Goal: Task Accomplishment & Management: Manage account settings

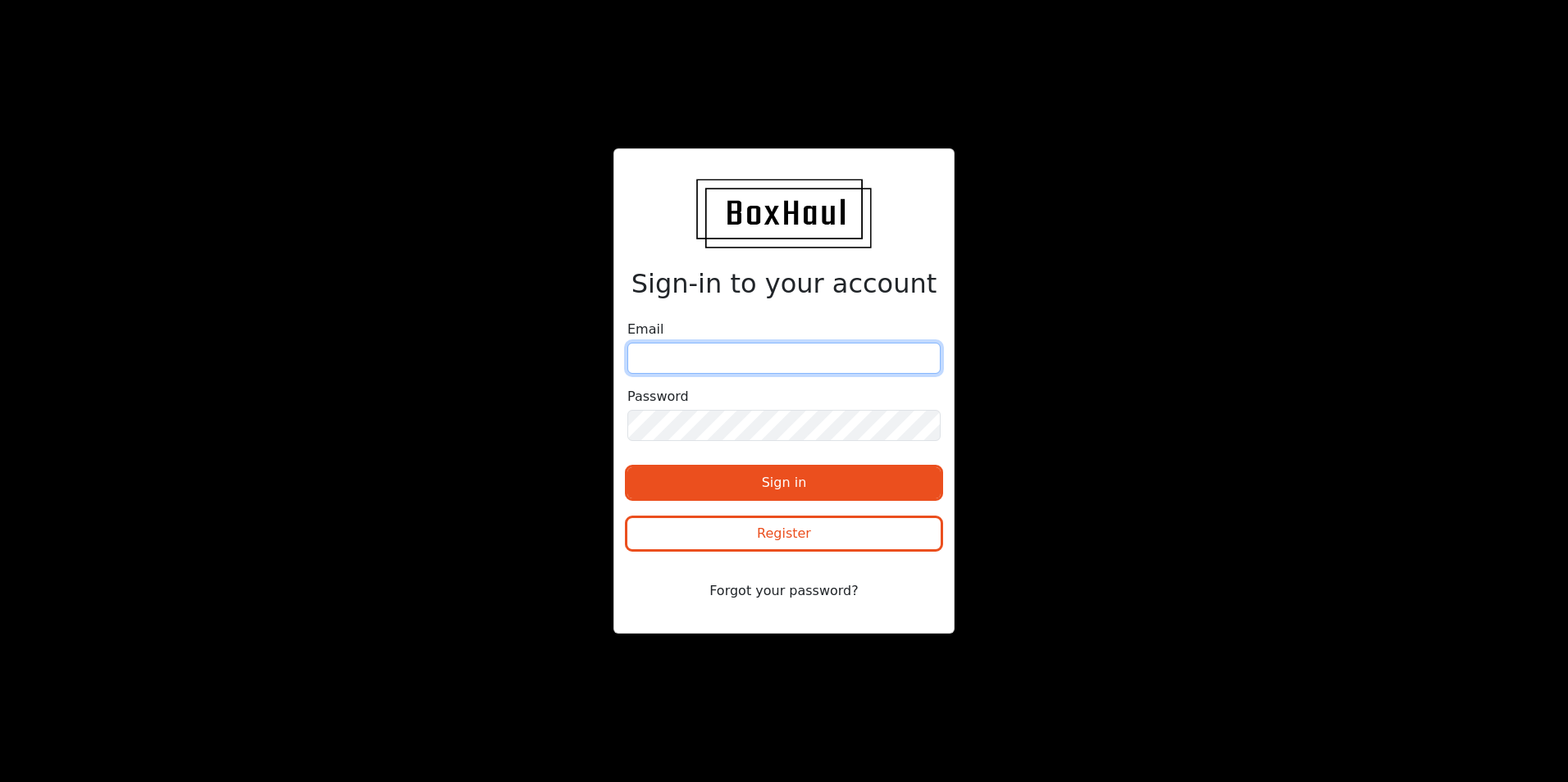
click at [715, 362] on input "email" at bounding box center [784, 359] width 314 height 31
type input "[PERSON_NAME][EMAIL_ADDRESS][DOMAIN_NAME]"
click at [795, 359] on input "[PERSON_NAME][EMAIL_ADDRESS][DOMAIN_NAME]" at bounding box center [784, 359] width 314 height 31
click at [771, 586] on button "Forgot your password?" at bounding box center [784, 591] width 314 height 31
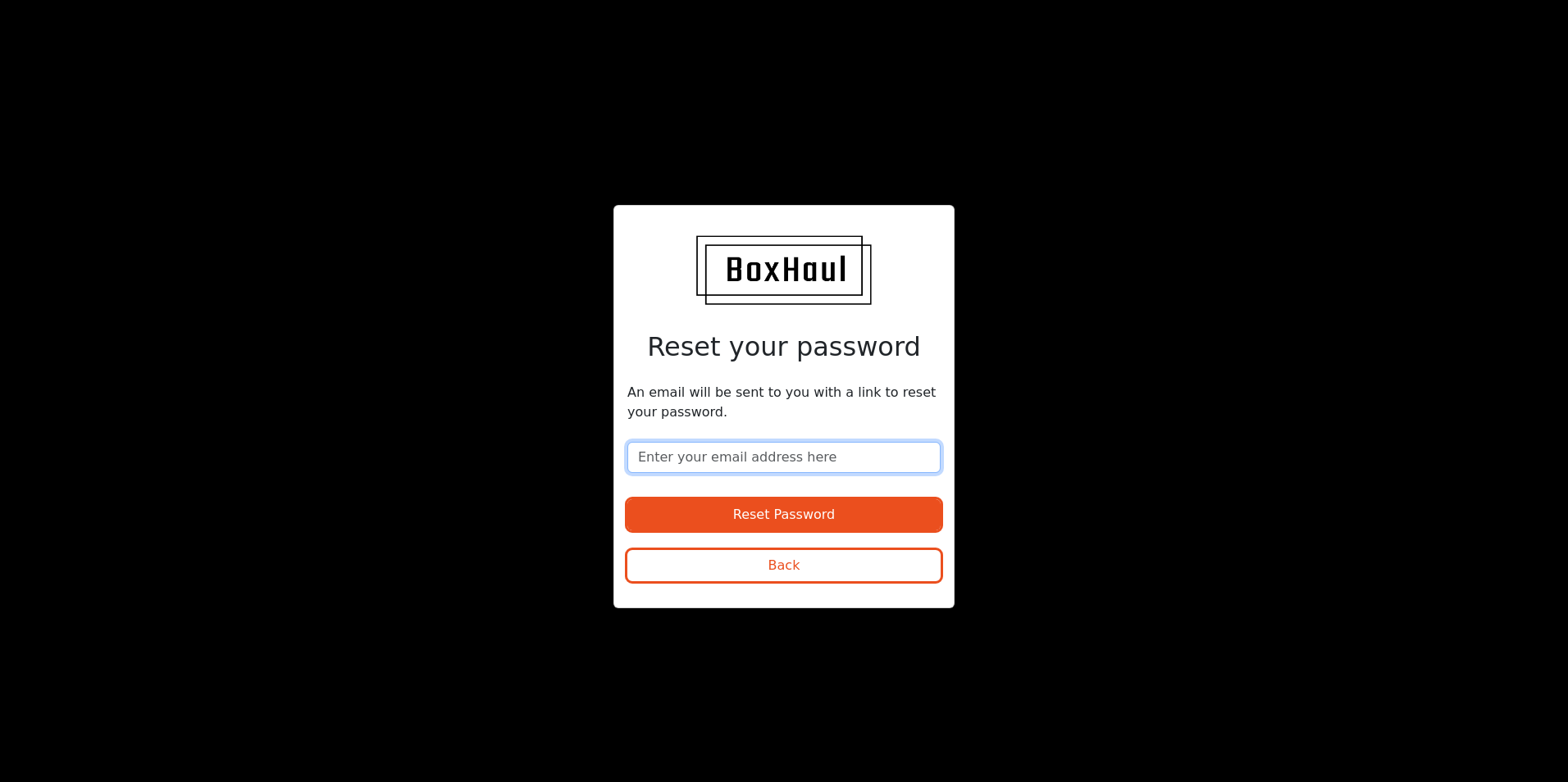
click at [731, 468] on input "email" at bounding box center [784, 457] width 314 height 31
type input "[PERSON_NAME][EMAIL_ADDRESS][DOMAIN_NAME]"
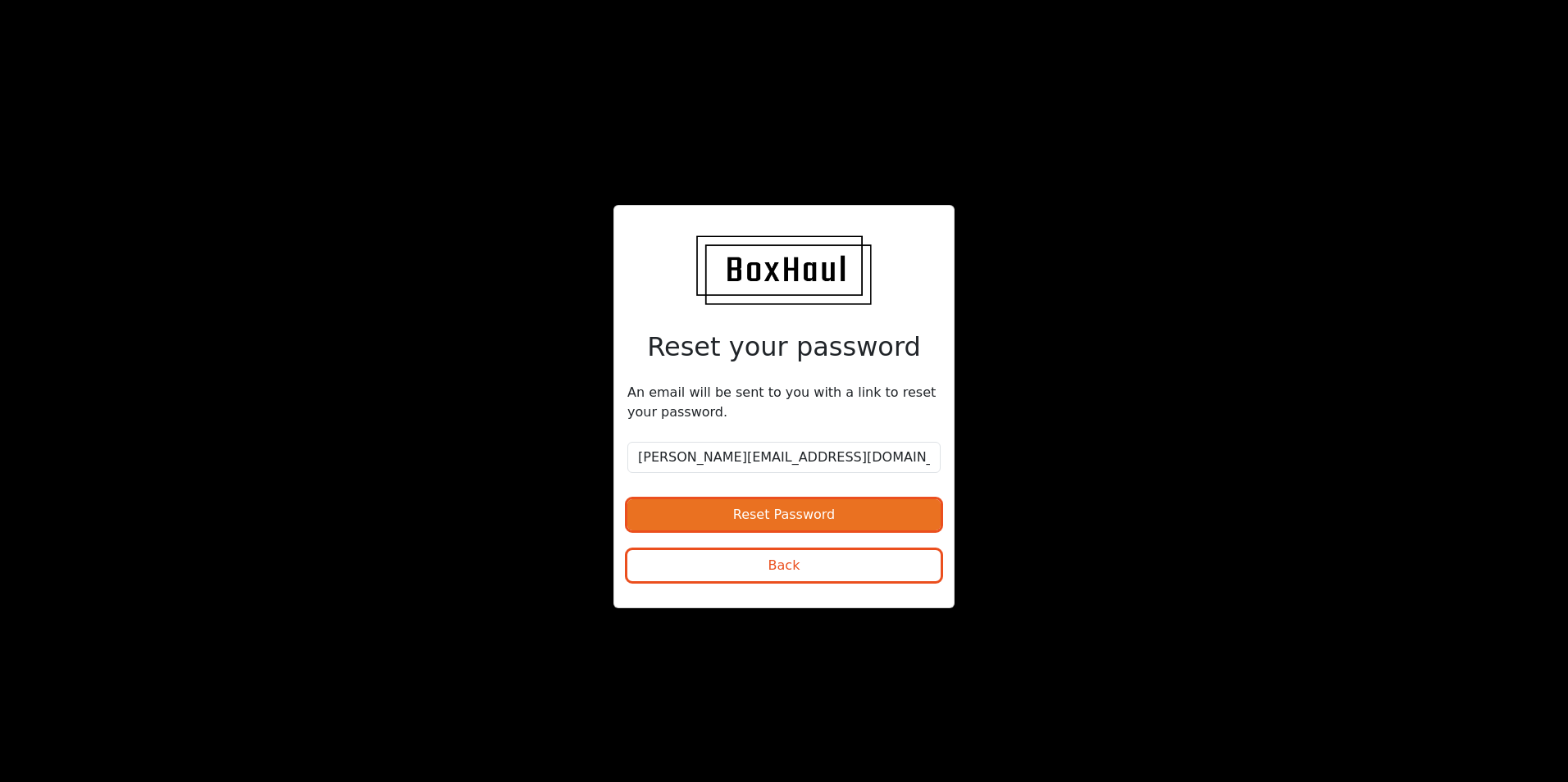
click at [735, 512] on button "Reset Password" at bounding box center [784, 515] width 314 height 31
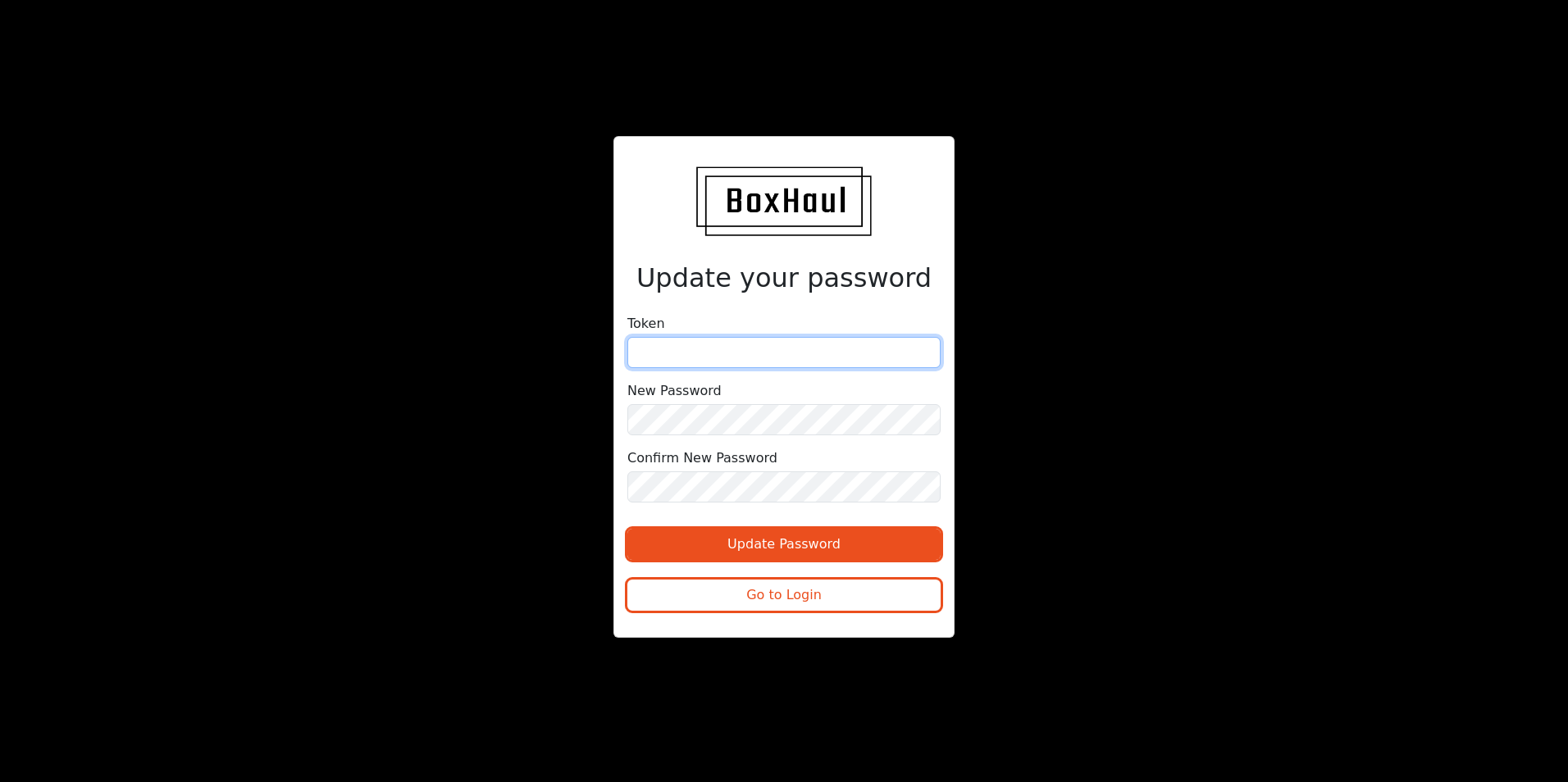
click at [747, 354] on input "text" at bounding box center [784, 353] width 314 height 31
click at [690, 365] on input "text" at bounding box center [784, 353] width 314 height 31
paste input "7b4375561fb7c02edfa5b1038a42307"
type input "7b4375561fb7c02edfa5b1038a42307"
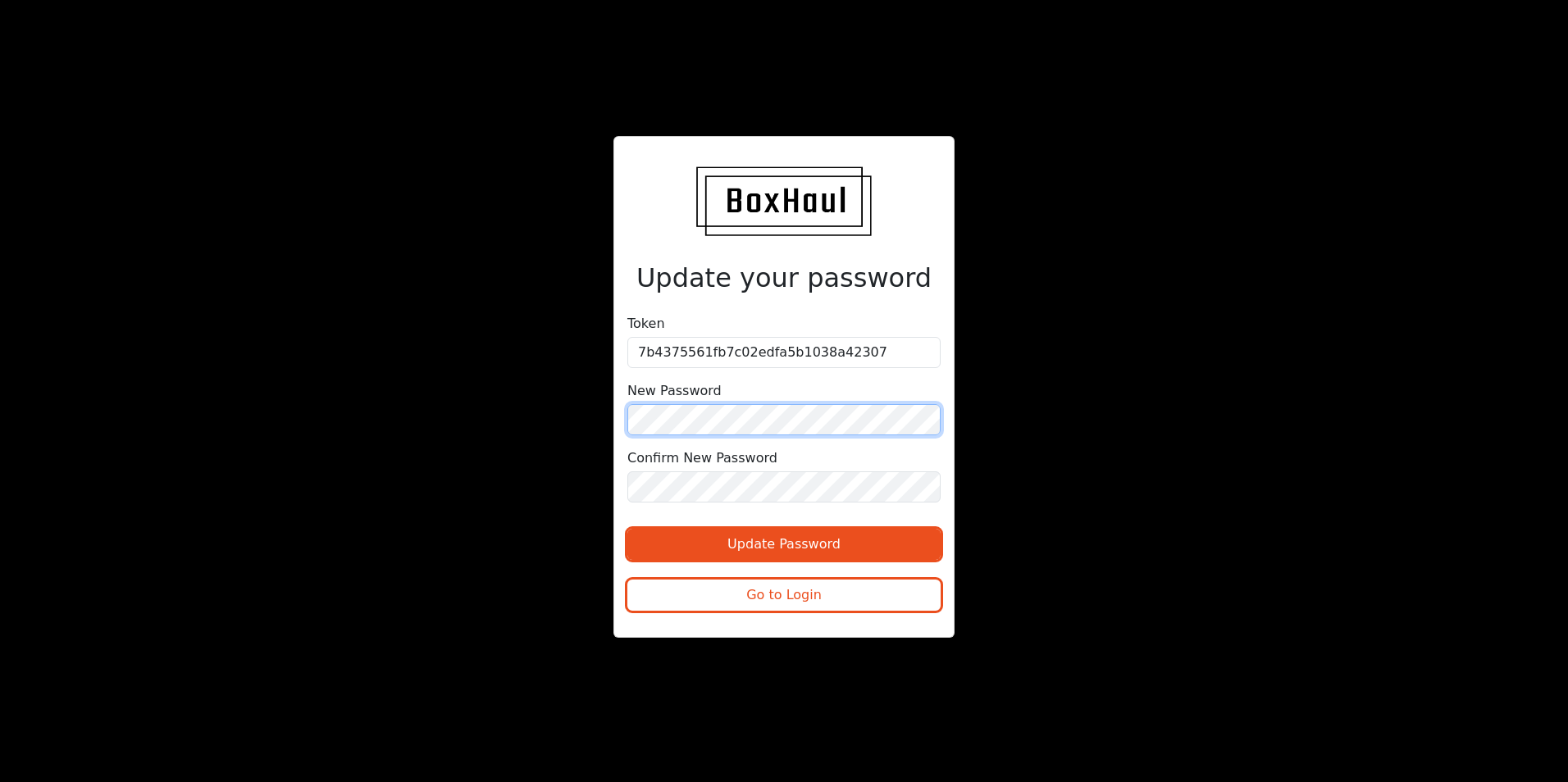
click at [616, 420] on div "Update your password Token 7b4375561fb7c02edfa5b1038a42307 New Password Confirm…" at bounding box center [784, 386] width 341 height 501
drag, startPoint x: 719, startPoint y: 547, endPoint x: 844, endPoint y: 467, distance: 148.4
click at [844, 467] on form "Token 7b4375561fb7c02edfa5b1038a42307 New Password Confirm New Password Update …" at bounding box center [784, 468] width 314 height 310
click at [495, 463] on div "Update your password Token 7b4375561fb7c02edfa5b1038a42307 New Password Confirm…" at bounding box center [784, 390] width 784 height 509
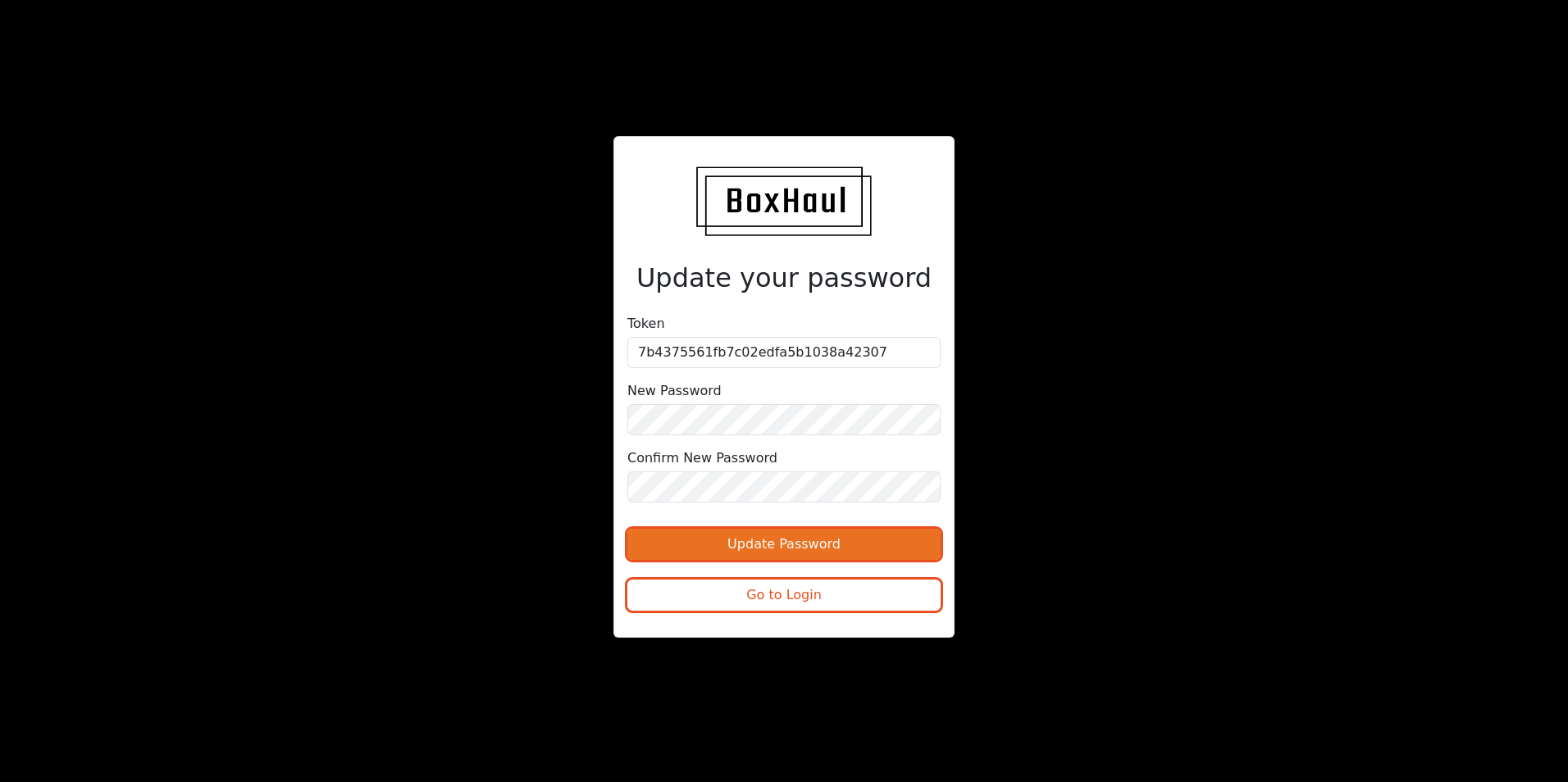
click at [719, 541] on button "Update Password" at bounding box center [784, 544] width 314 height 31
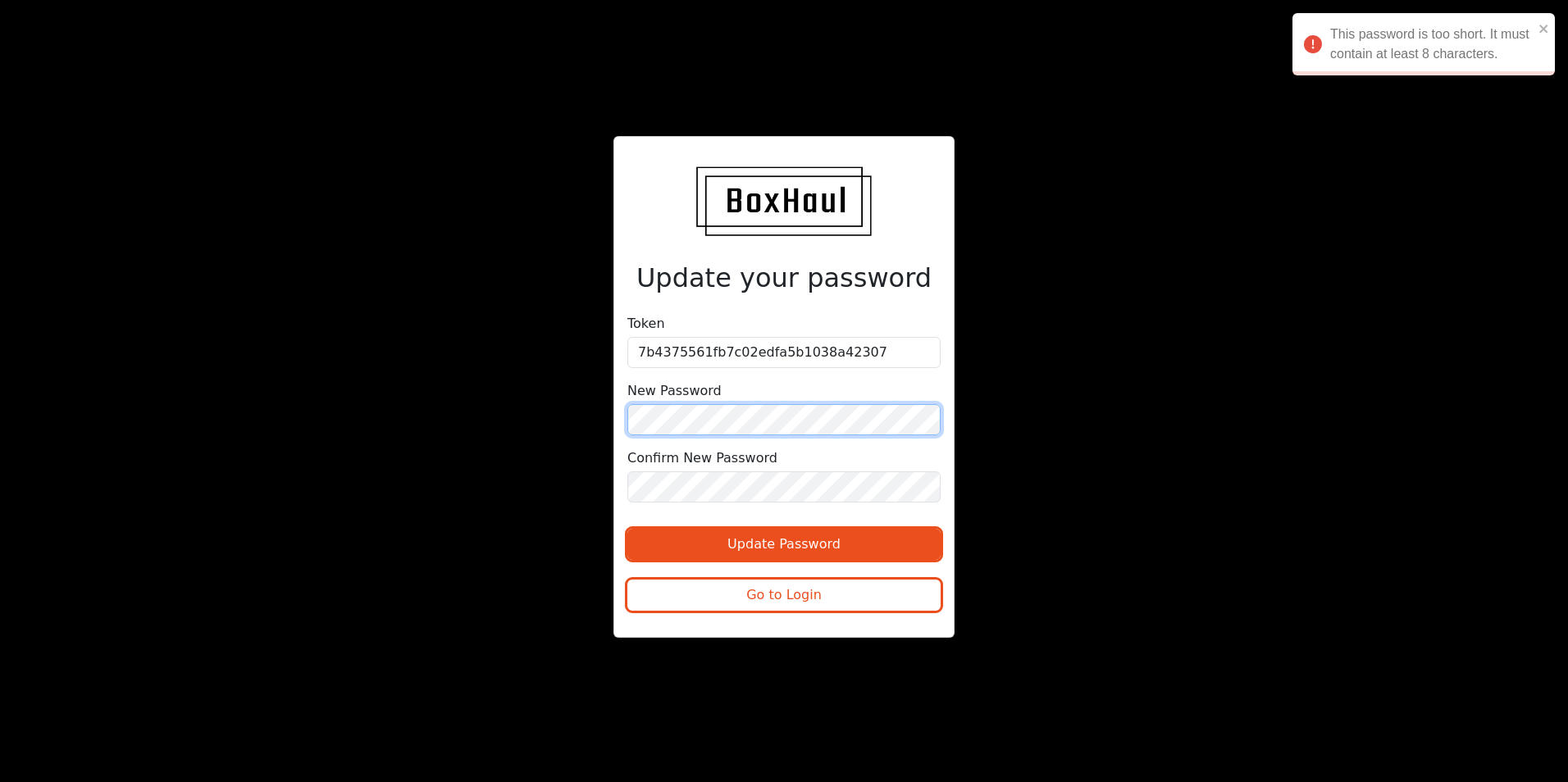
click at [527, 417] on div "Update your password Token 7b4375561fb7c02edfa5b1038a42307 New Password Confirm…" at bounding box center [784, 390] width 784 height 509
click at [431, 476] on div "Update your password Token 7b4375561fb7c02edfa5b1038a42307 New Password Confirm…" at bounding box center [784, 390] width 784 height 509
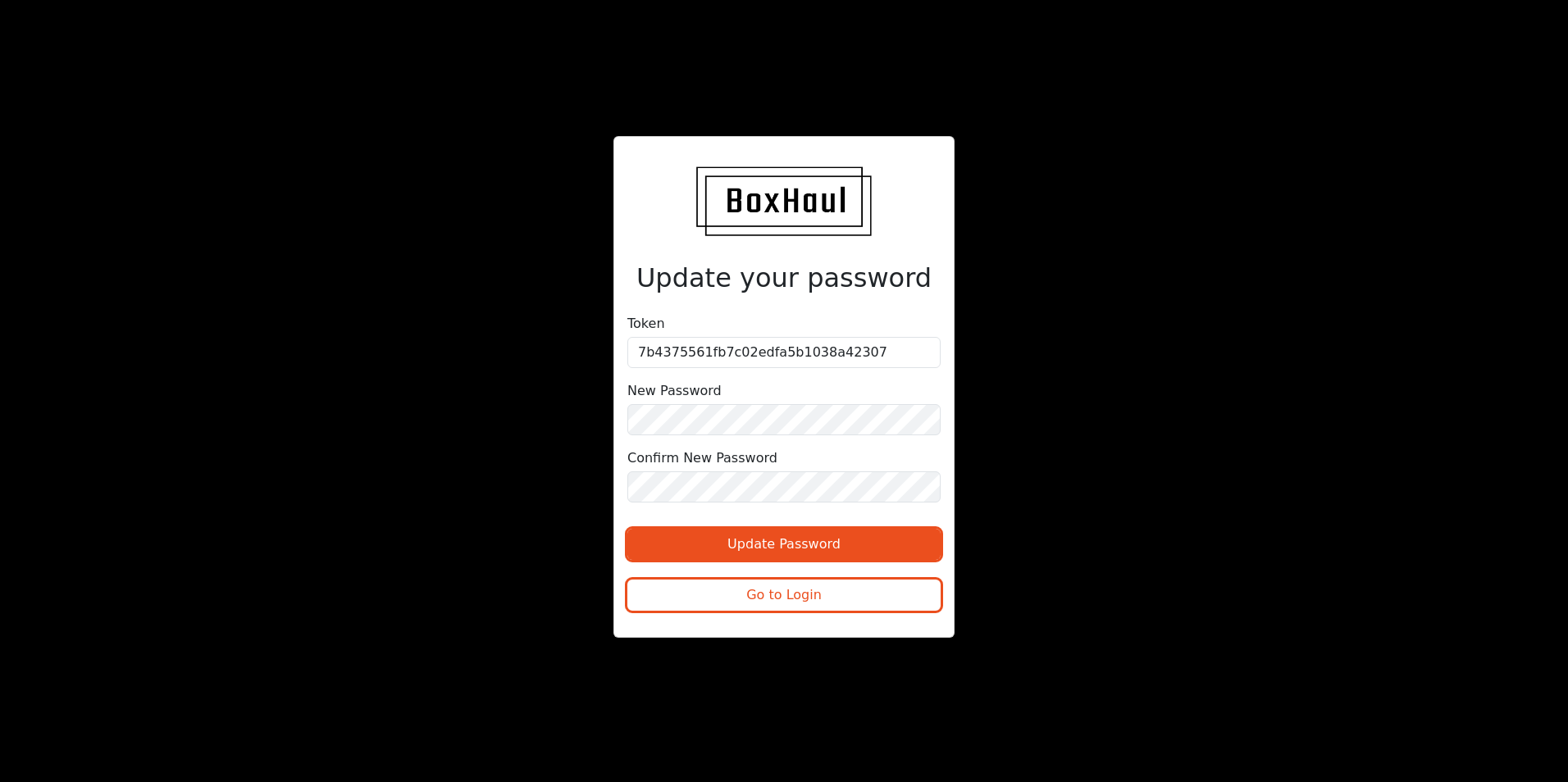
click at [693, 523] on div "Update Password" at bounding box center [784, 544] width 314 height 58
click at [710, 533] on button "Update Password" at bounding box center [784, 544] width 314 height 31
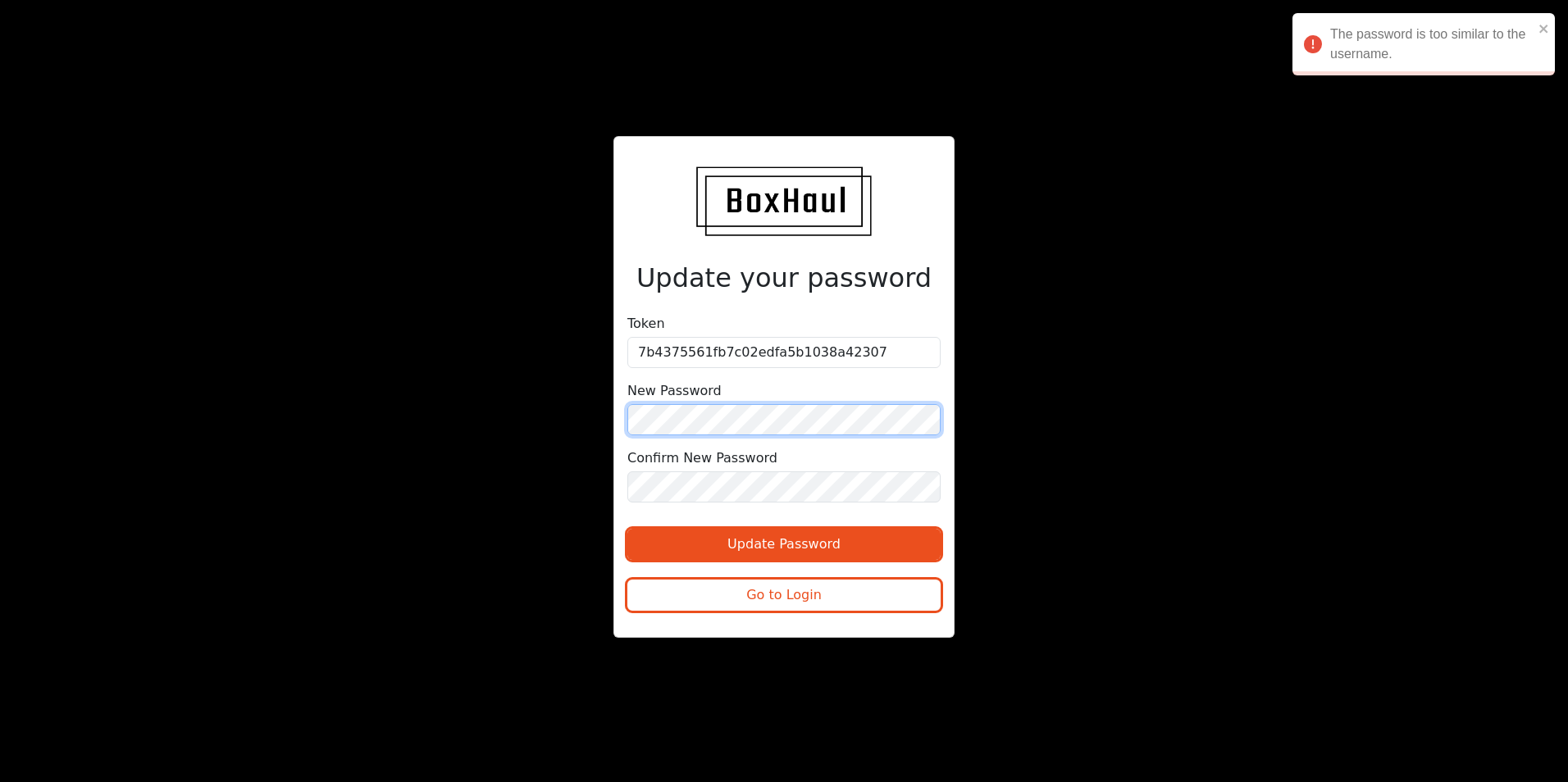
click at [325, 375] on div "Update your password Token 7b4375561fb7c02edfa5b1038a42307 New Password Confirm…" at bounding box center [784, 391] width 1568 height 782
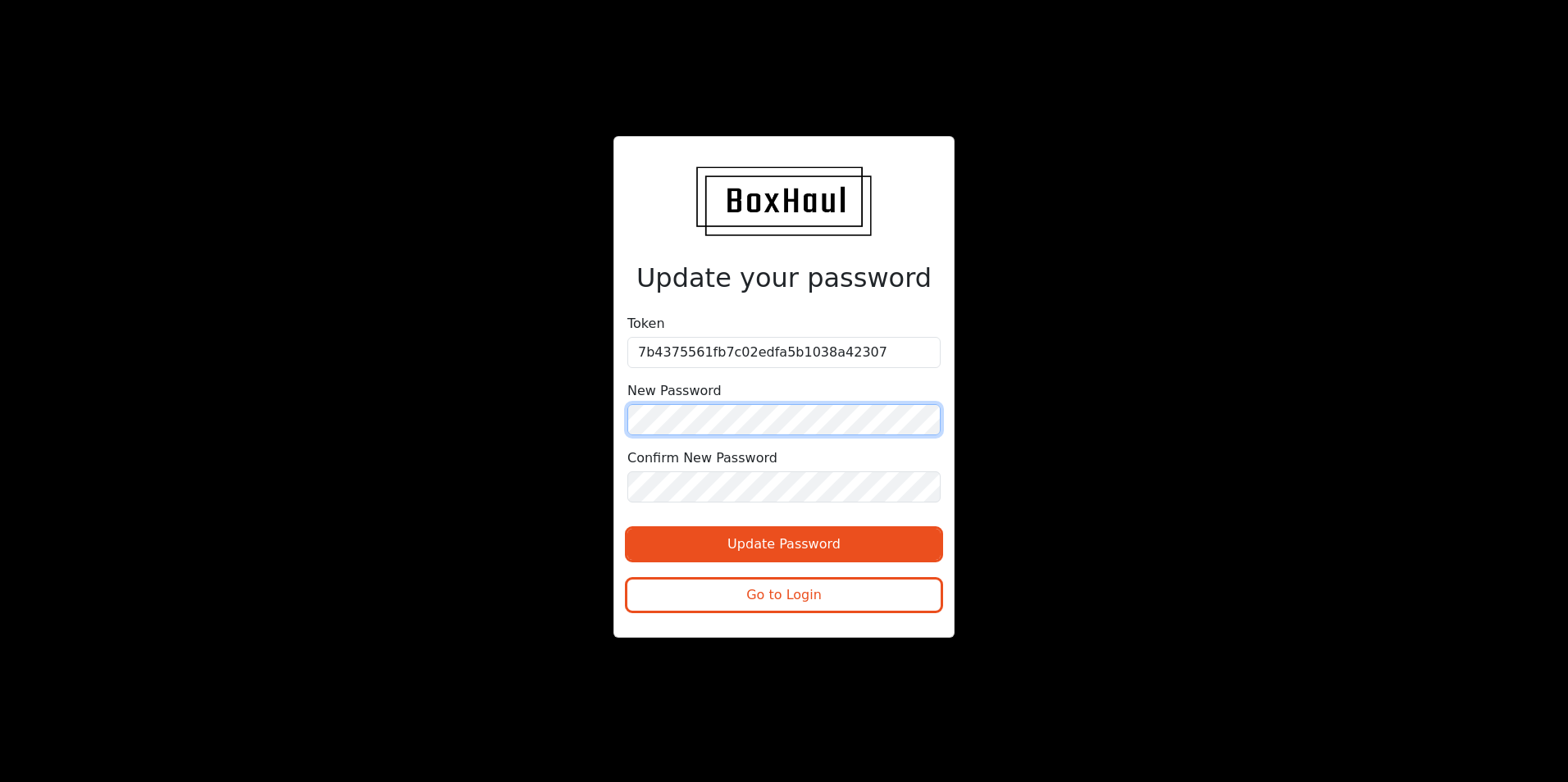
click at [527, 415] on div "Update your password Token 7b4375561fb7c02edfa5b1038a42307 New Password Confirm…" at bounding box center [784, 390] width 784 height 509
click at [497, 475] on div "Update your password Token 7b4375561fb7c02edfa5b1038a42307 New Password Confirm…" at bounding box center [784, 390] width 784 height 509
click at [526, 467] on div "Update your password Token 7b4375561fb7c02edfa5b1038a42307 New Password Confirm…" at bounding box center [784, 390] width 784 height 509
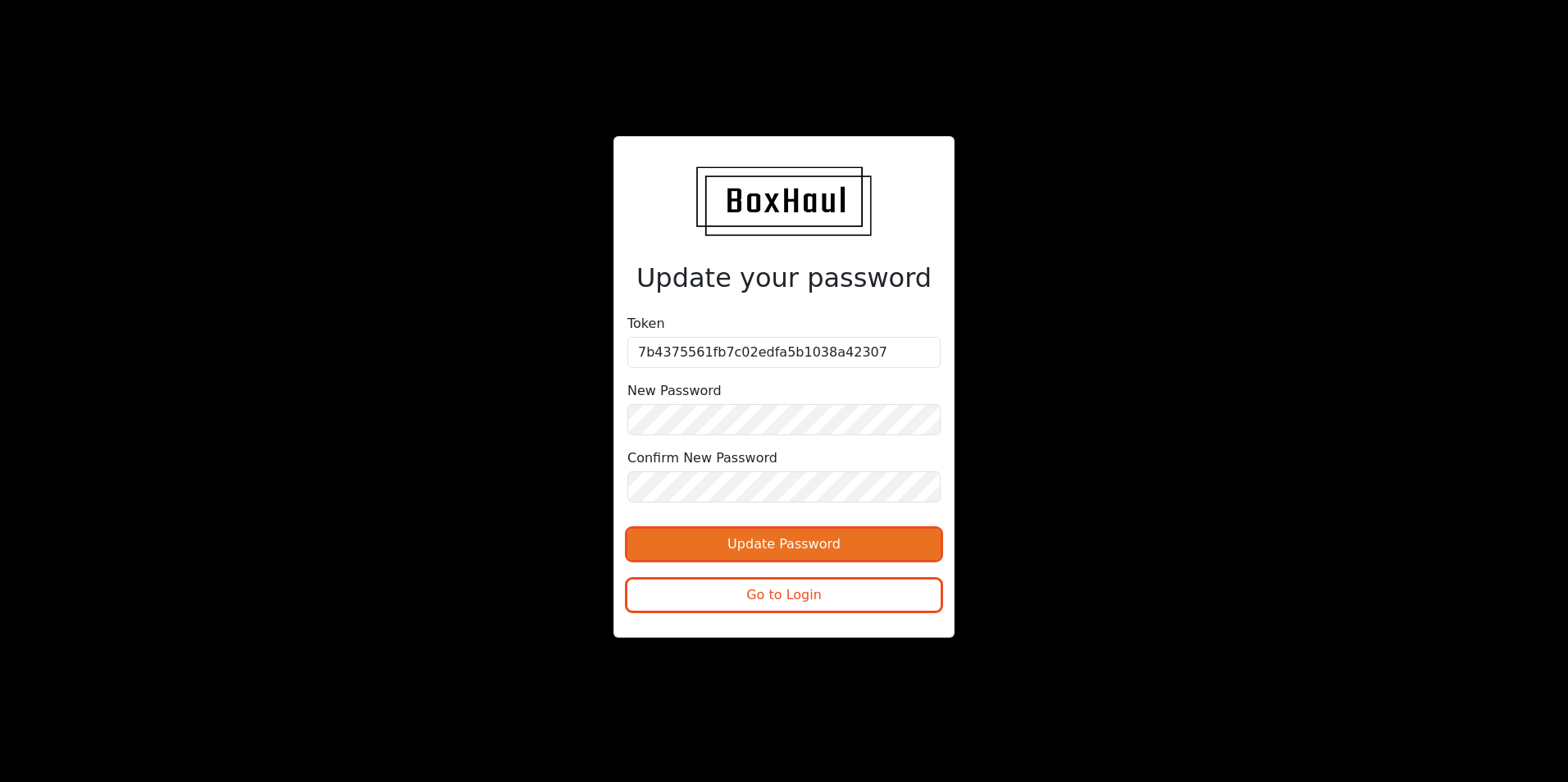
click at [684, 543] on button "Update Password" at bounding box center [784, 544] width 314 height 31
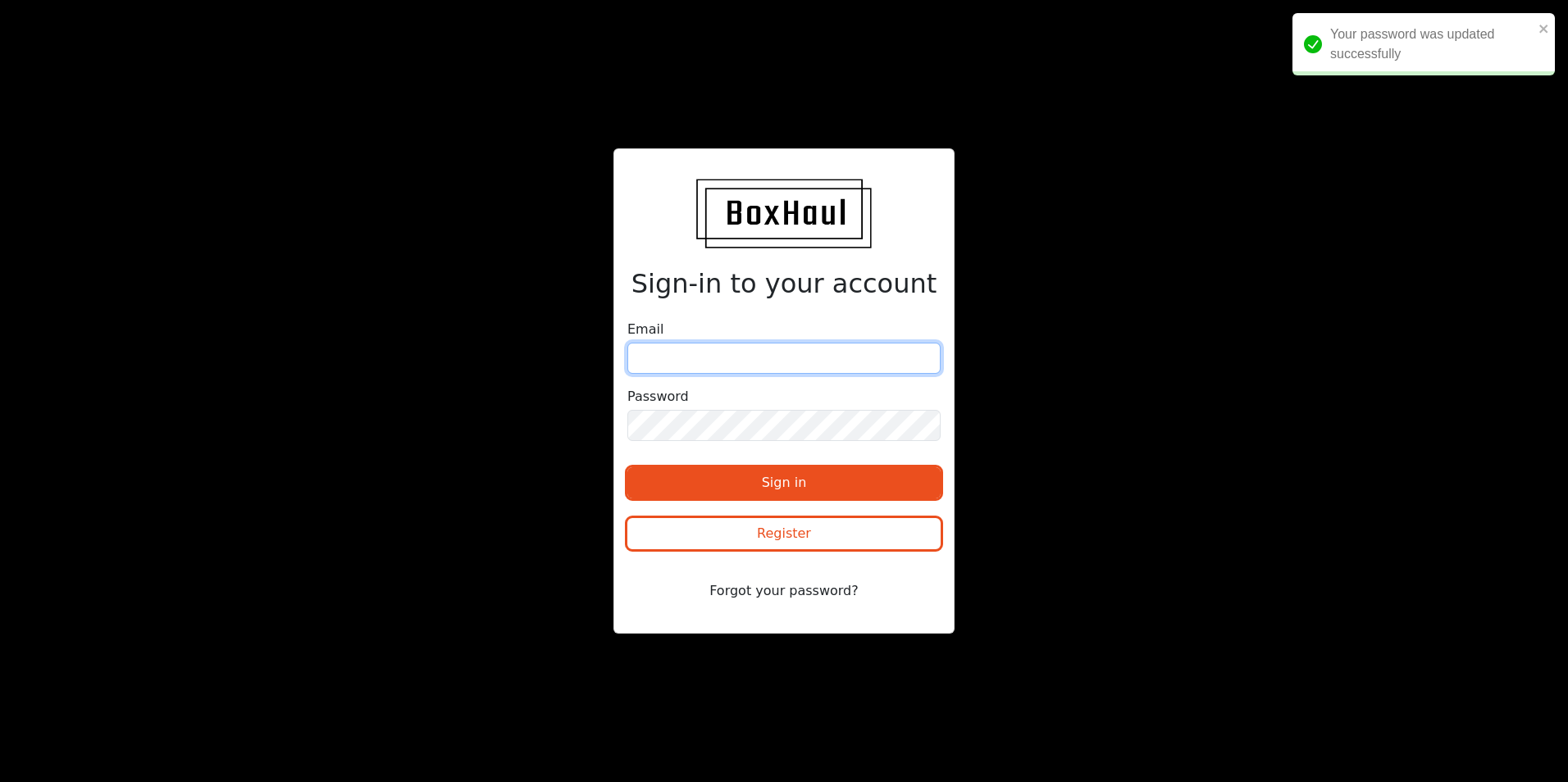
click at [721, 358] on input "email" at bounding box center [784, 359] width 314 height 31
type input "[PERSON_NAME][EMAIL_ADDRESS][DOMAIN_NAME]"
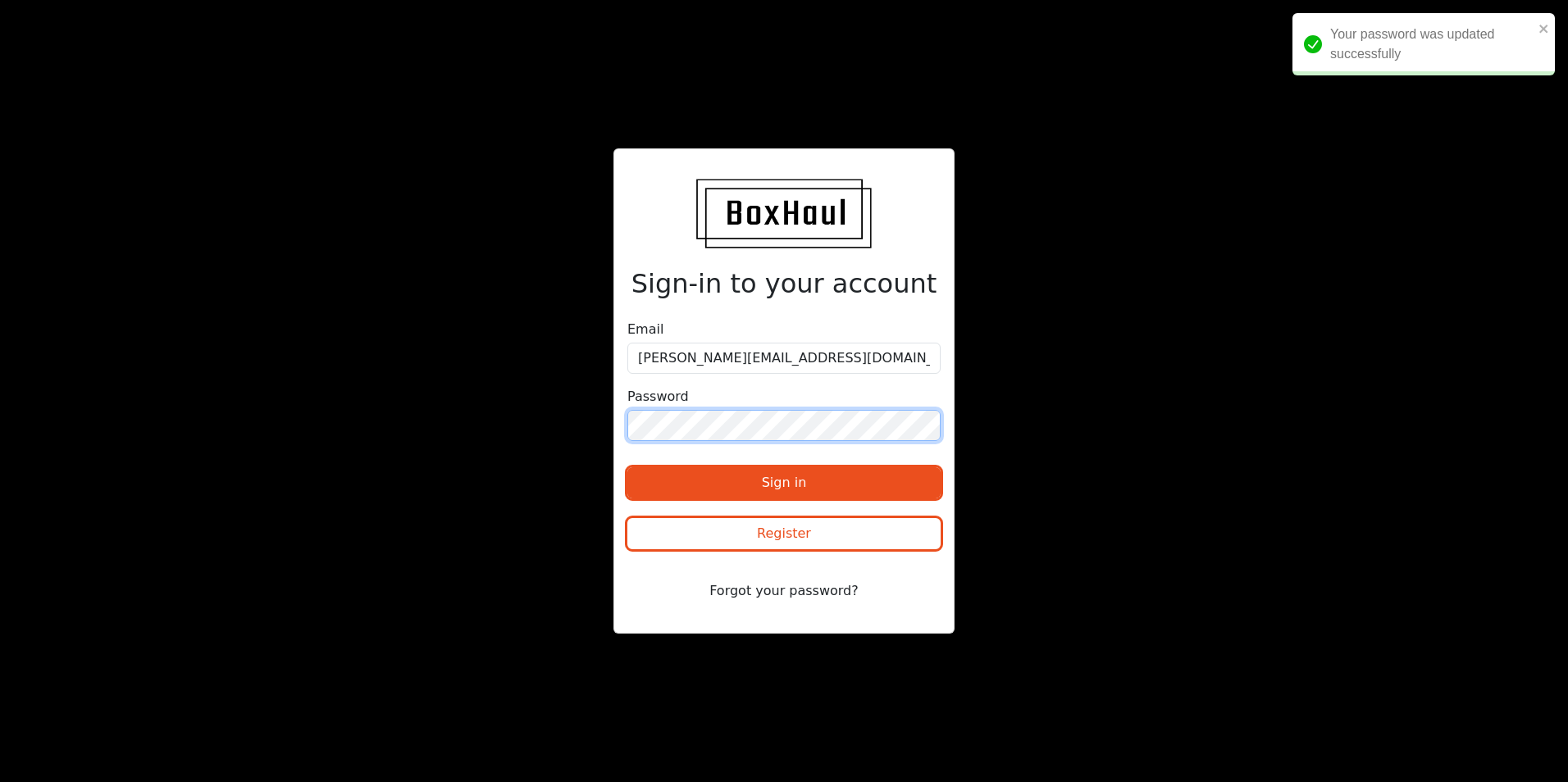
click at [628, 467] on button "Sign in" at bounding box center [784, 483] width 314 height 31
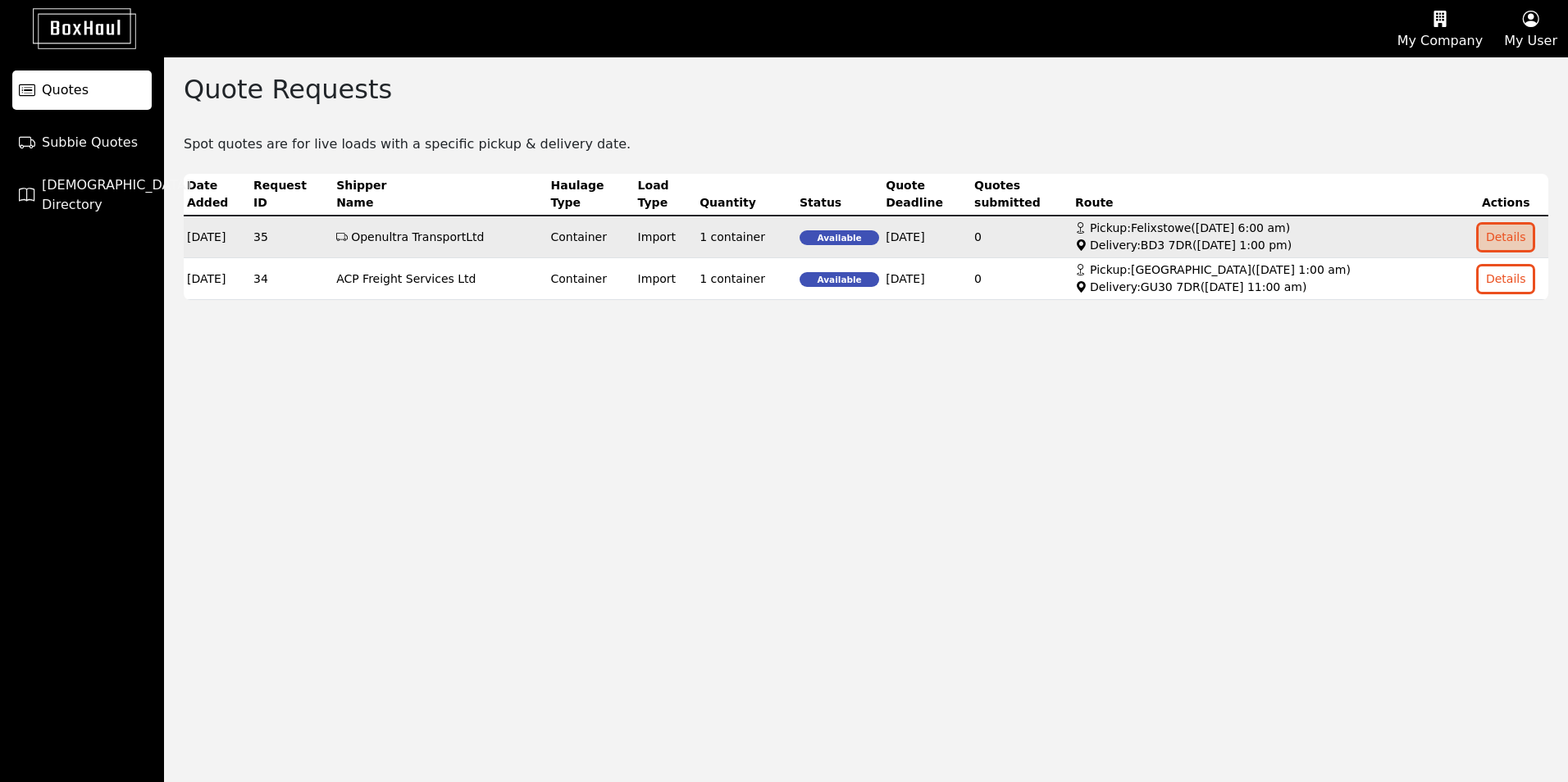
click at [1491, 238] on button "Details" at bounding box center [1506, 238] width 55 height 25
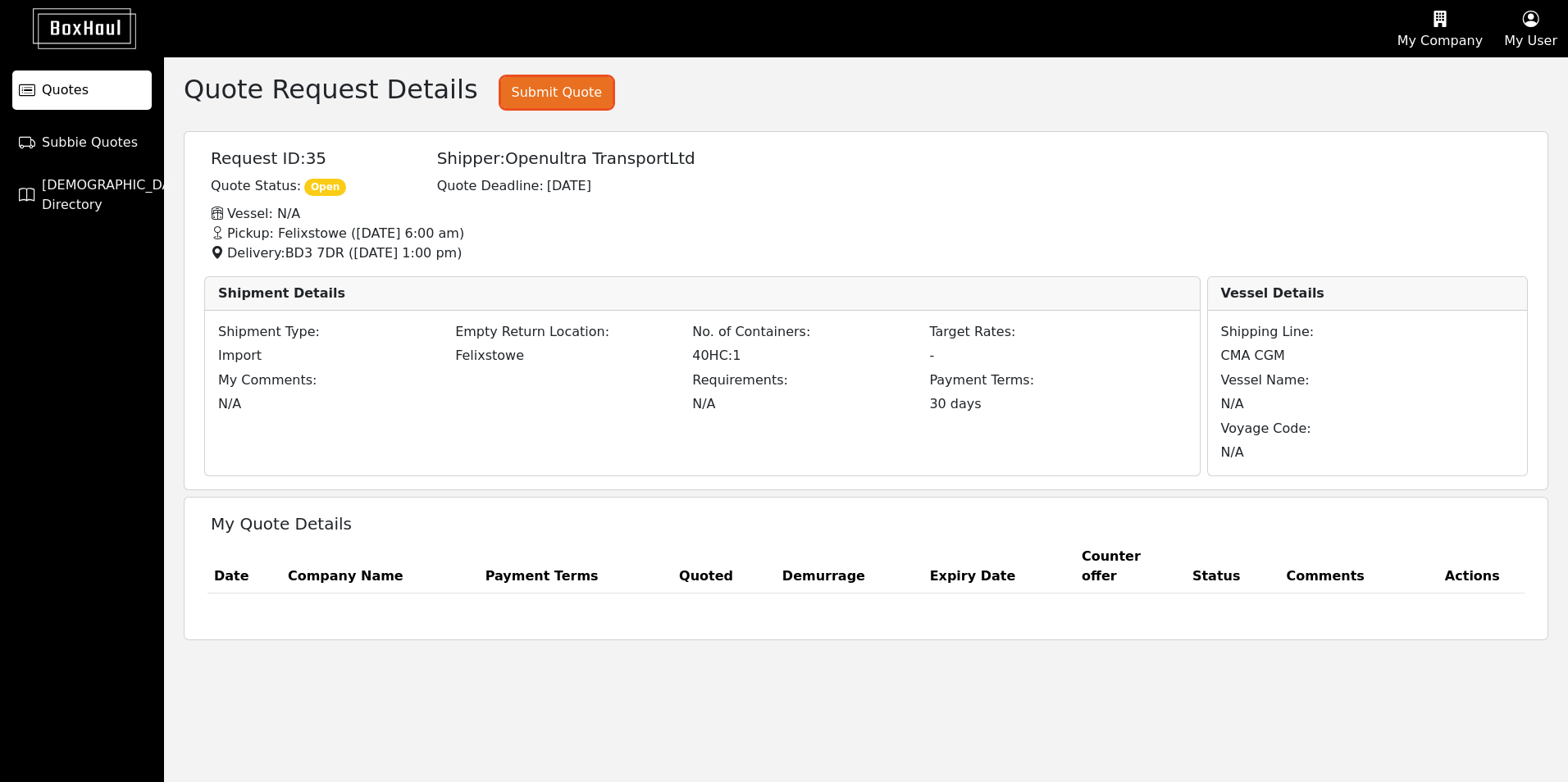
click at [518, 109] on button "Submit Quote" at bounding box center [557, 93] width 111 height 31
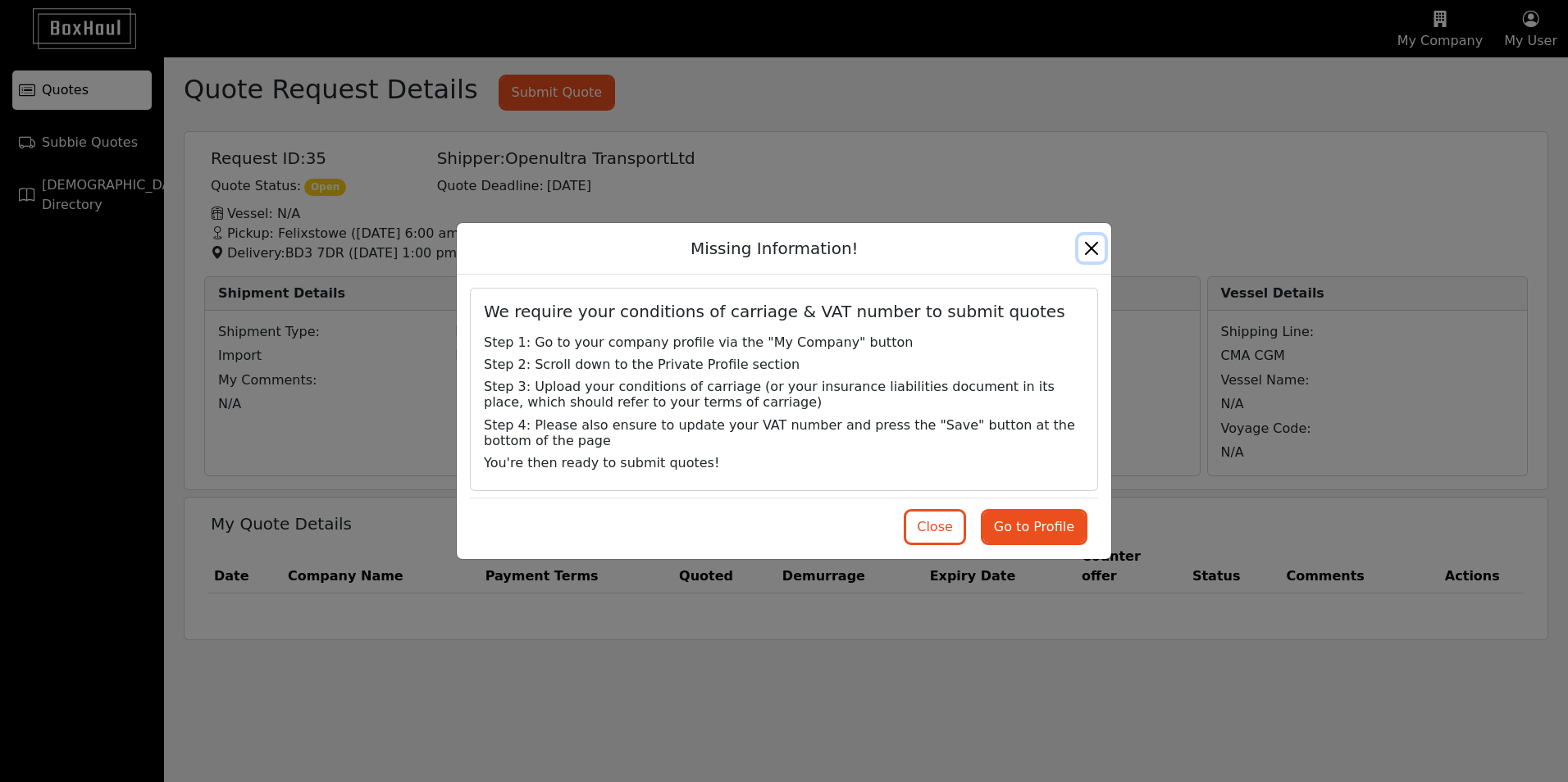
click at [1096, 239] on button "Close" at bounding box center [1091, 248] width 26 height 26
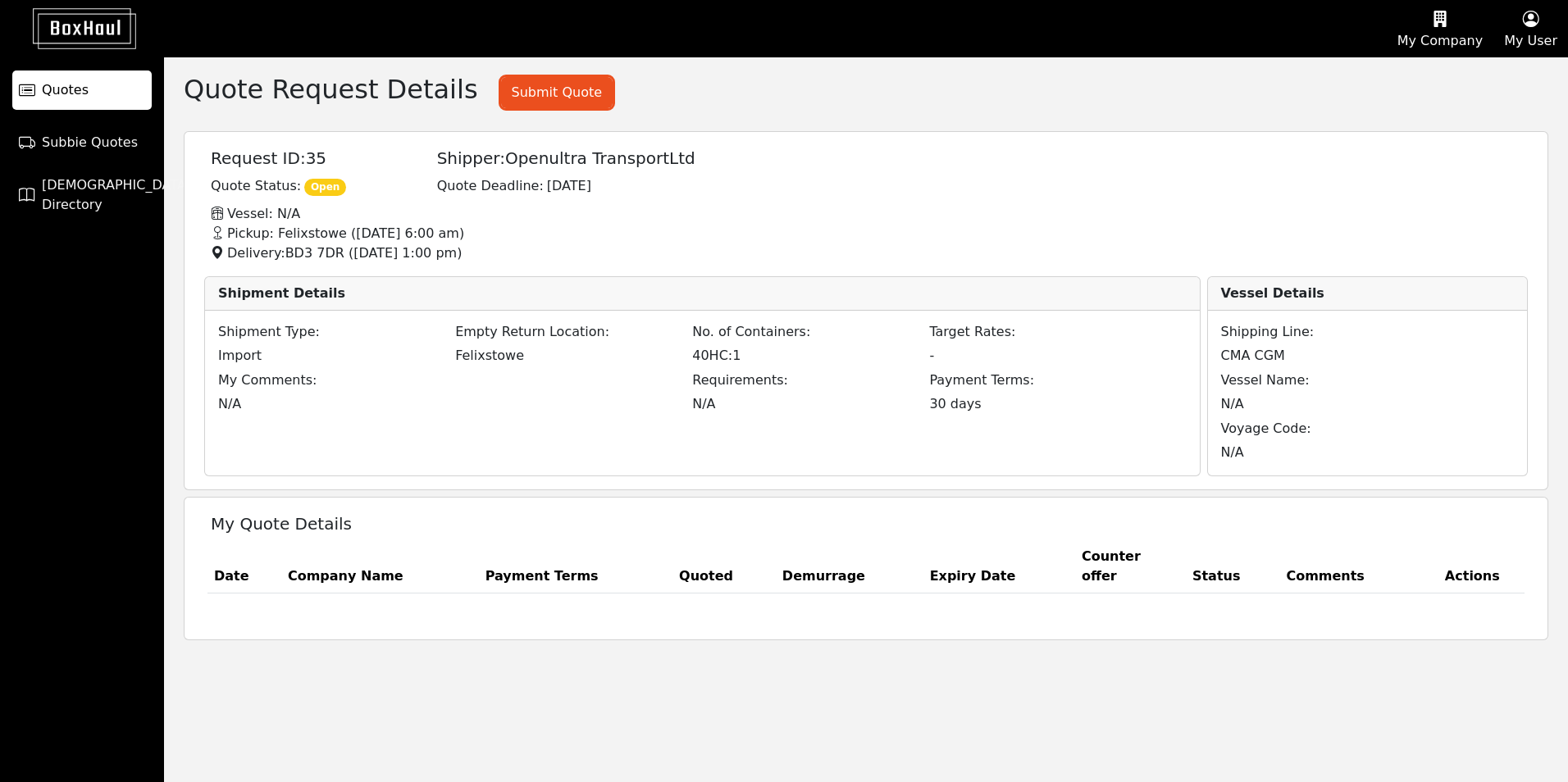
click at [73, 95] on span "Quotes" at bounding box center [65, 90] width 47 height 20
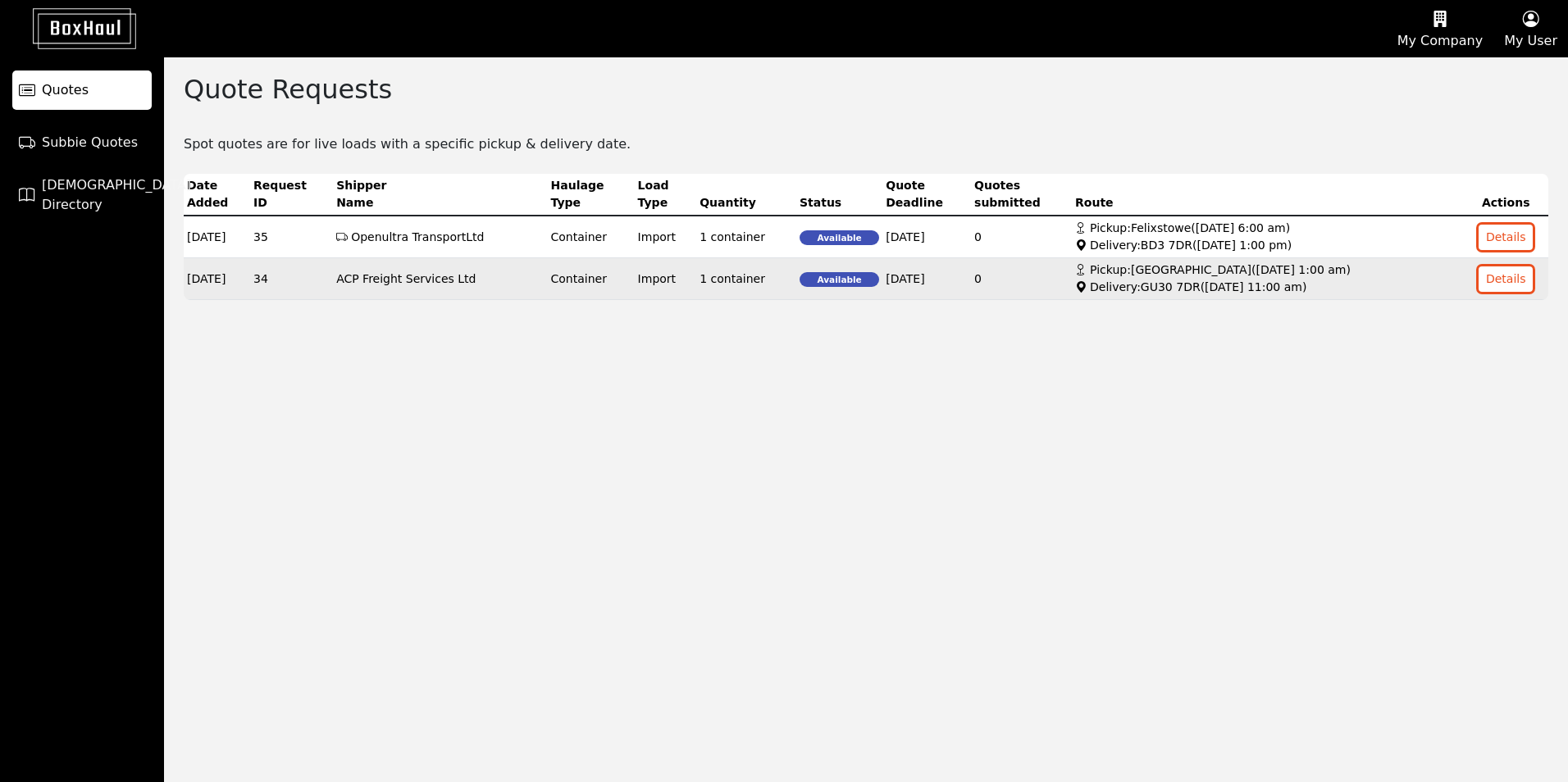
click at [312, 278] on td "34" at bounding box center [291, 279] width 83 height 42
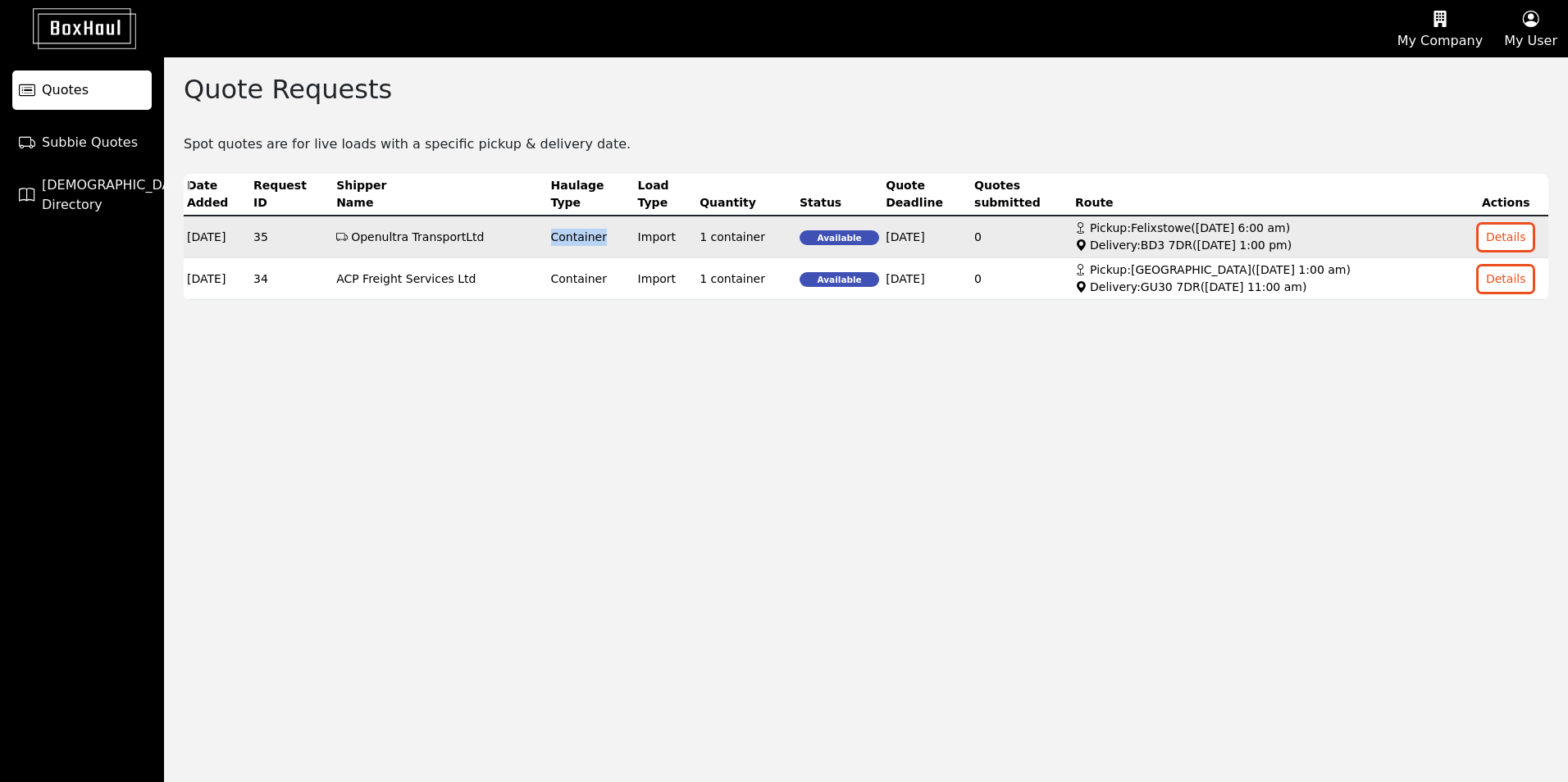
drag, startPoint x: 601, startPoint y: 239, endPoint x: 504, endPoint y: 237, distance: 97.0
click at [504, 237] on tr "[DATE] Openultra TransportLtd Container Import 1 container Available [DATE] 0 P…" at bounding box center [866, 238] width 1365 height 43
click at [1310, 233] on div "Pickup: Felixstowe ( [DATE] 6:00 am )" at bounding box center [1268, 229] width 385 height 18
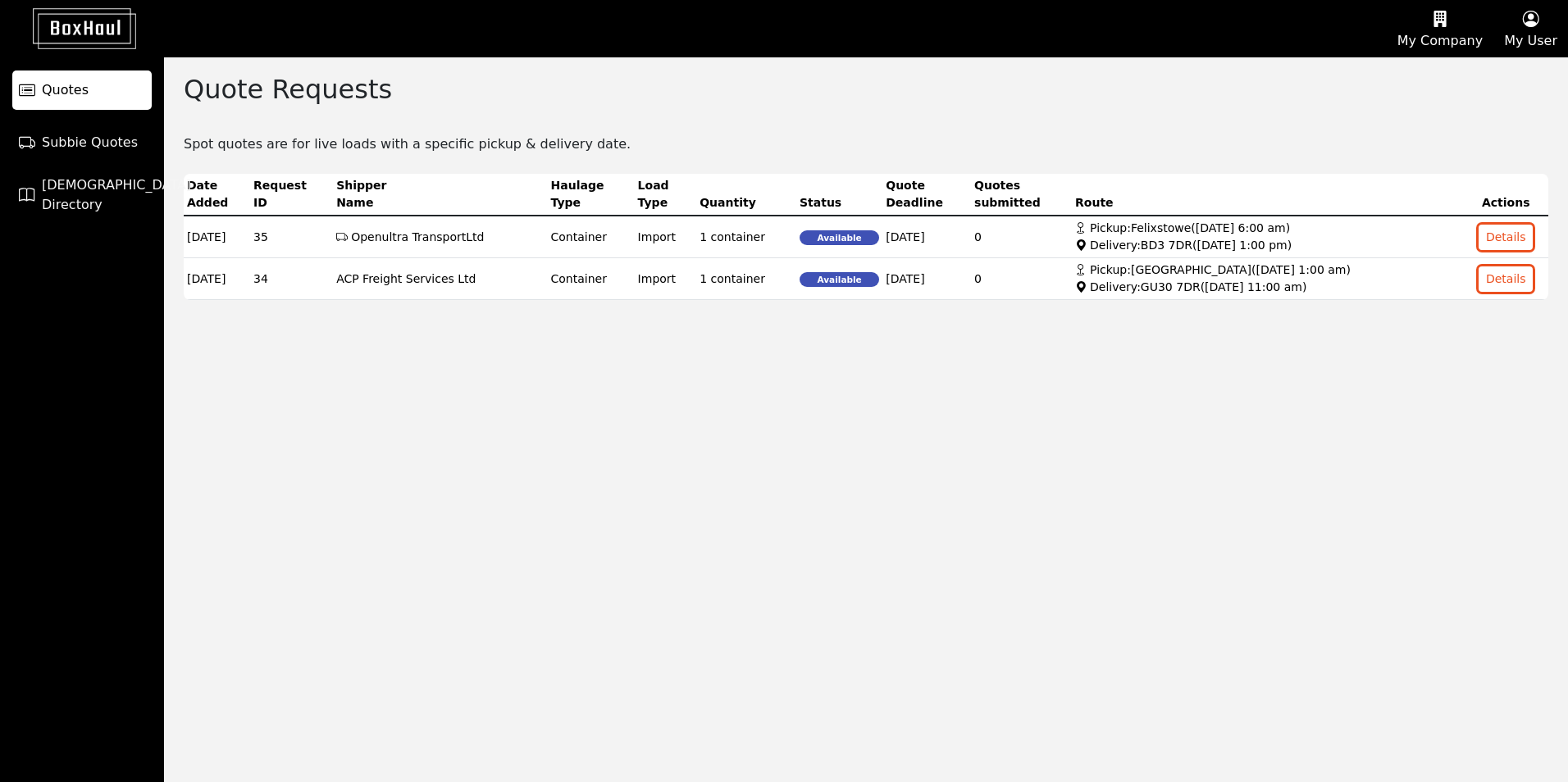
click at [1494, 679] on div "Quote Requests Spot quotes are for live loads with a specific pickup & delivery…" at bounding box center [866, 420] width 1404 height 725
